Goal: Find specific page/section: Find specific page/section

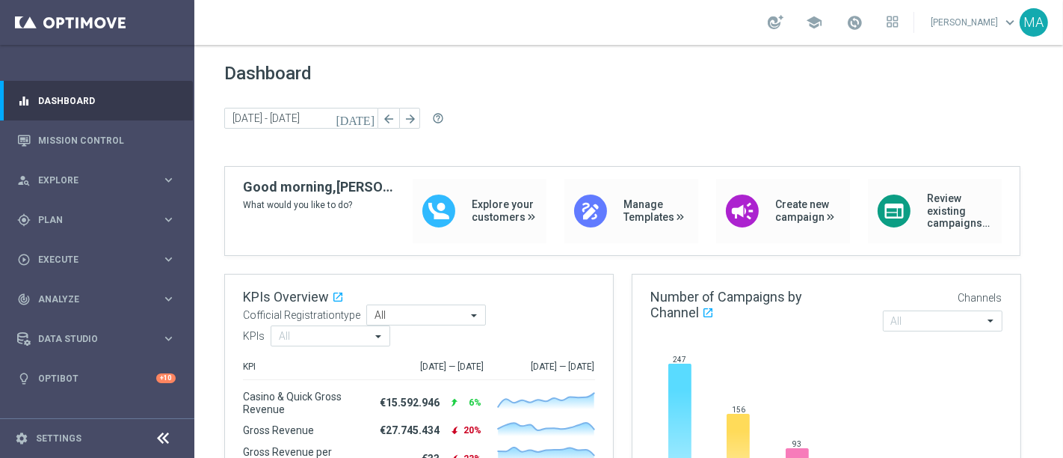
scroll to position [166, 0]
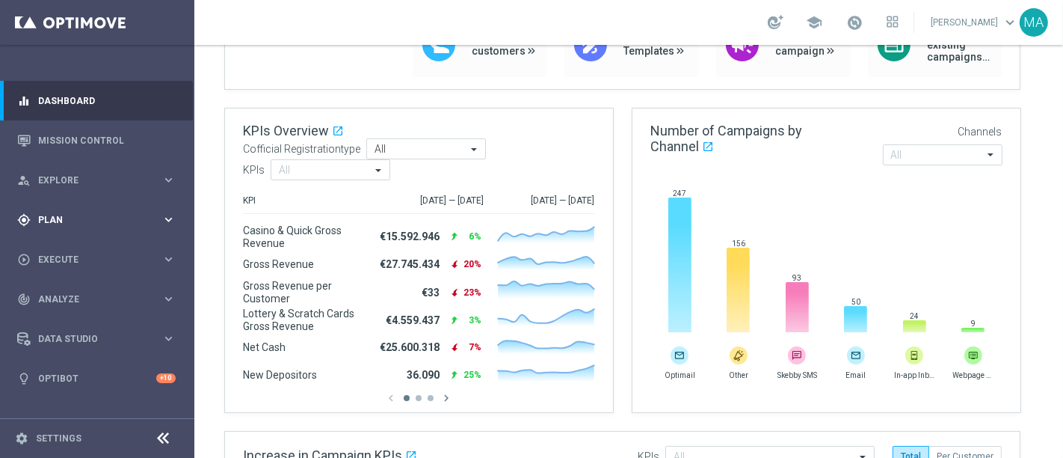
click at [129, 213] on div "gps_fixed Plan" at bounding box center [89, 219] width 144 height 13
click at [144, 261] on div "Target Groups" at bounding box center [116, 250] width 154 height 22
click at [144, 255] on link "Target Groups" at bounding box center [97, 251] width 117 height 12
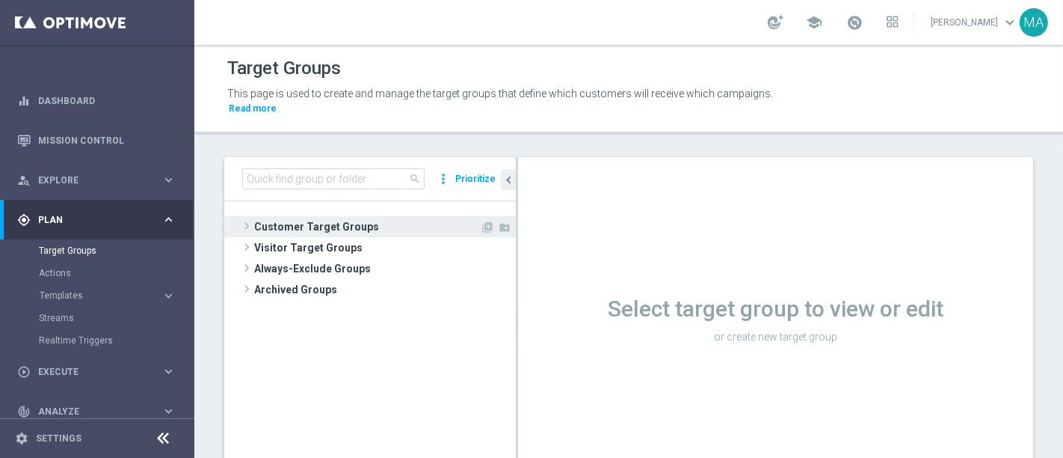
click at [295, 216] on span "Customer Target Groups" at bounding box center [367, 226] width 226 height 21
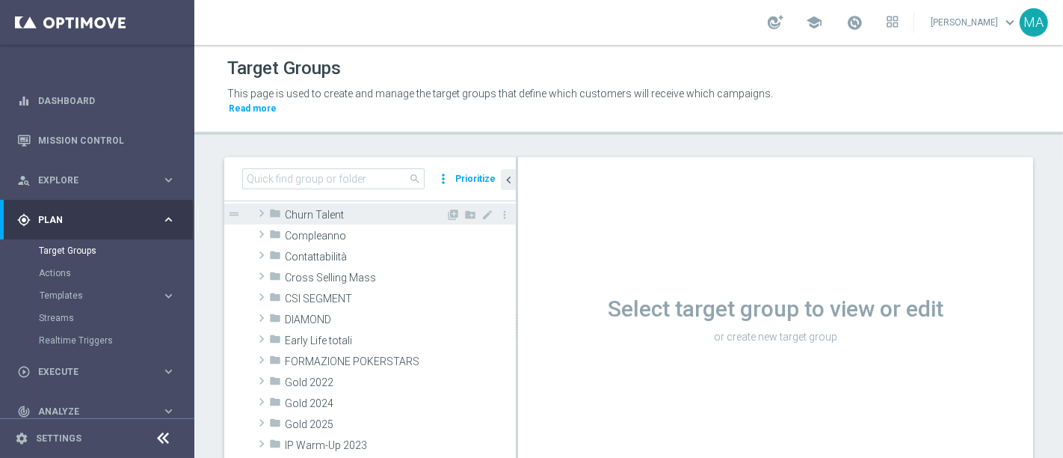
scroll to position [166, 0]
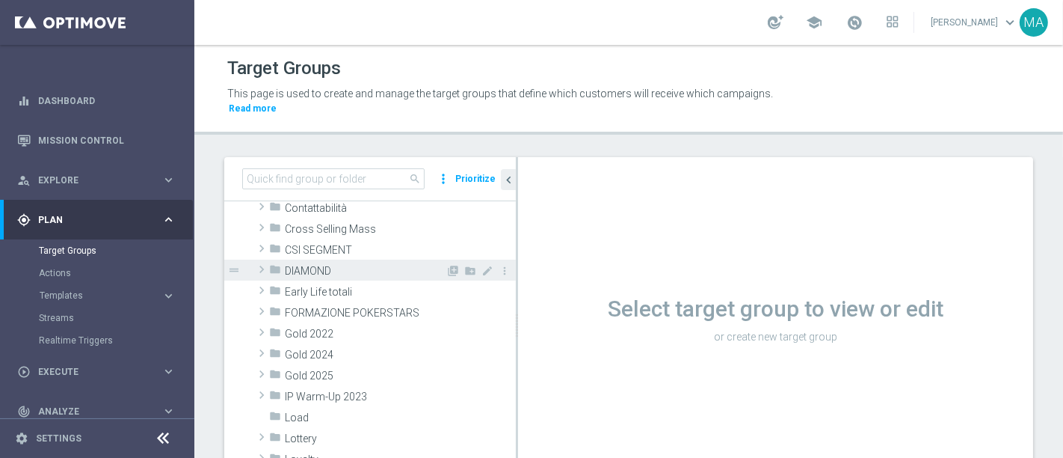
click at [313, 265] on span "DIAMOND" at bounding box center [365, 271] width 161 height 13
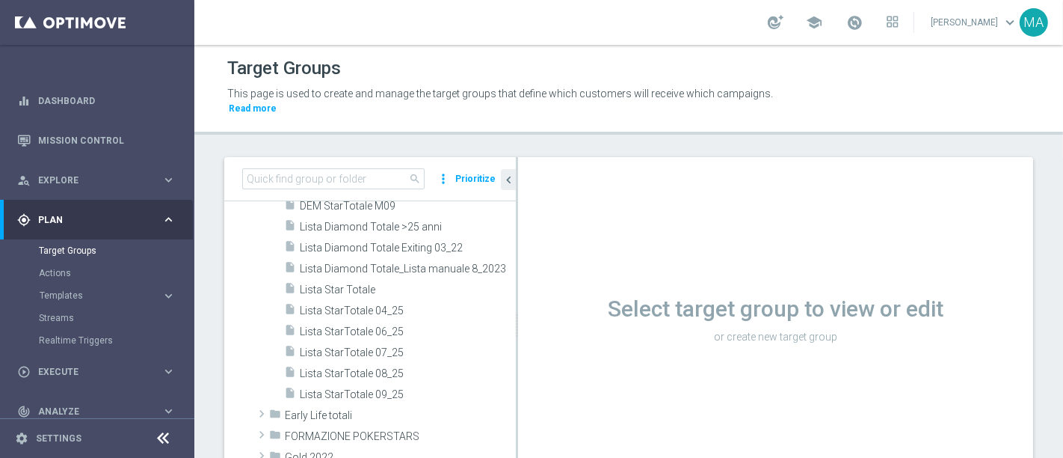
scroll to position [498, 0]
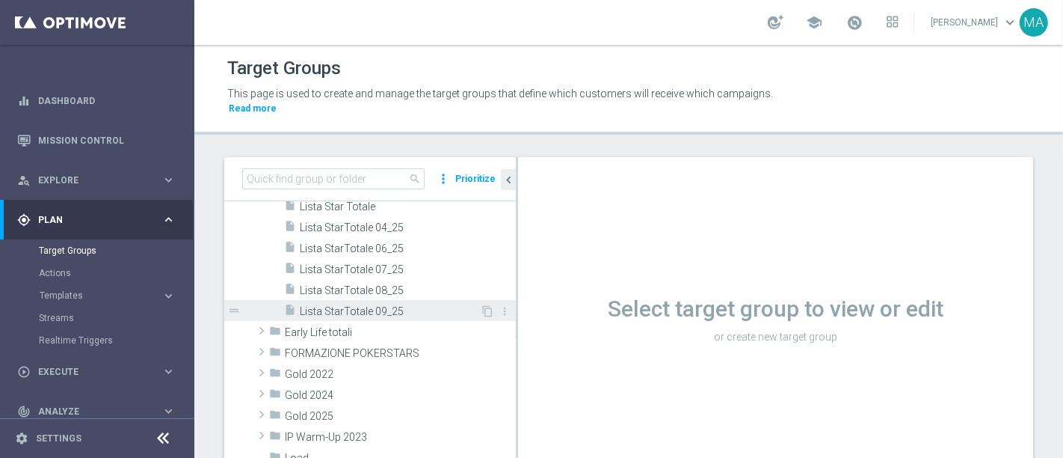
click at [357, 305] on span "Lista StarTotale 09_25" at bounding box center [390, 311] width 180 height 13
